Goal: Information Seeking & Learning: Learn about a topic

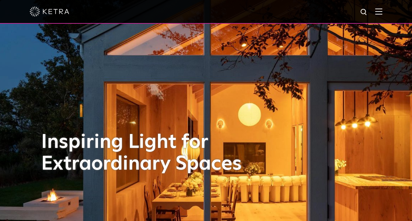
click at [381, 15] on div at bounding box center [206, 11] width 353 height 23
click at [382, 10] on img at bounding box center [378, 11] width 7 height 6
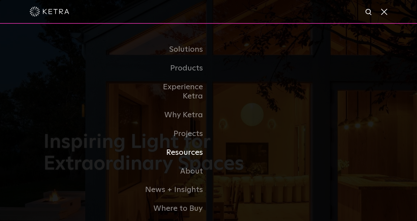
click at [188, 145] on link "Resources" at bounding box center [175, 152] width 68 height 19
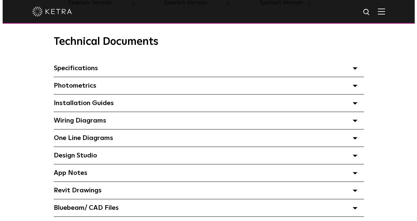
scroll to position [448, 0]
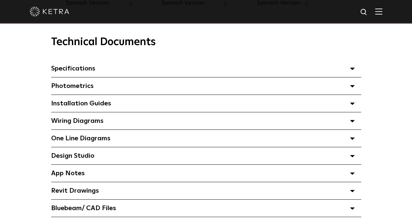
click at [382, 12] on img at bounding box center [378, 11] width 7 height 6
